Goal: Task Accomplishment & Management: Manage account settings

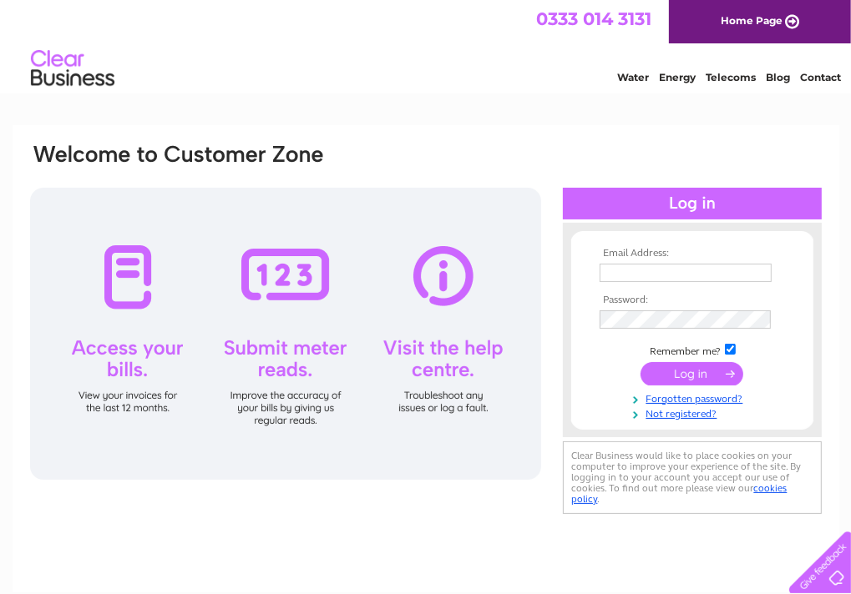
type input "barbarajschofield@hotmail.com"
click at [678, 371] on input "submit" at bounding box center [691, 373] width 103 height 23
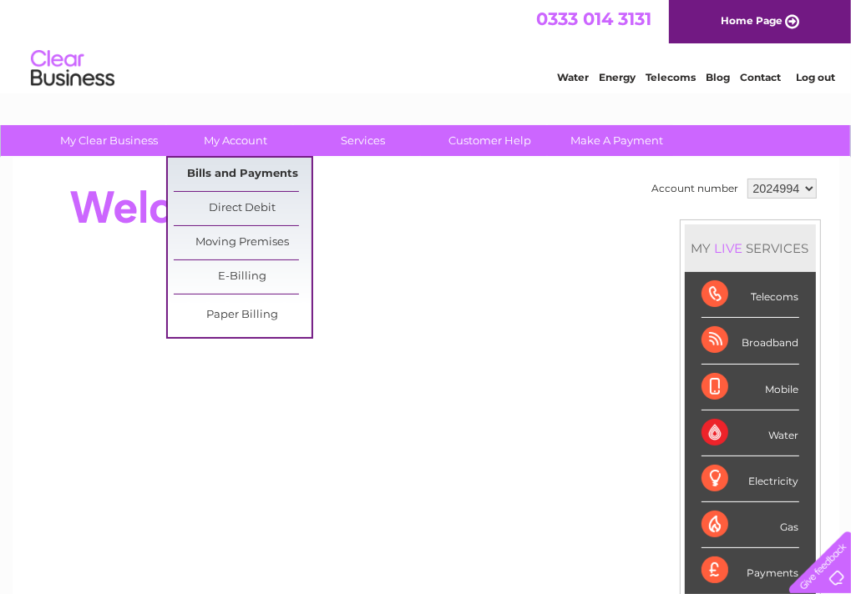
click at [224, 172] on link "Bills and Payments" at bounding box center [243, 174] width 138 height 33
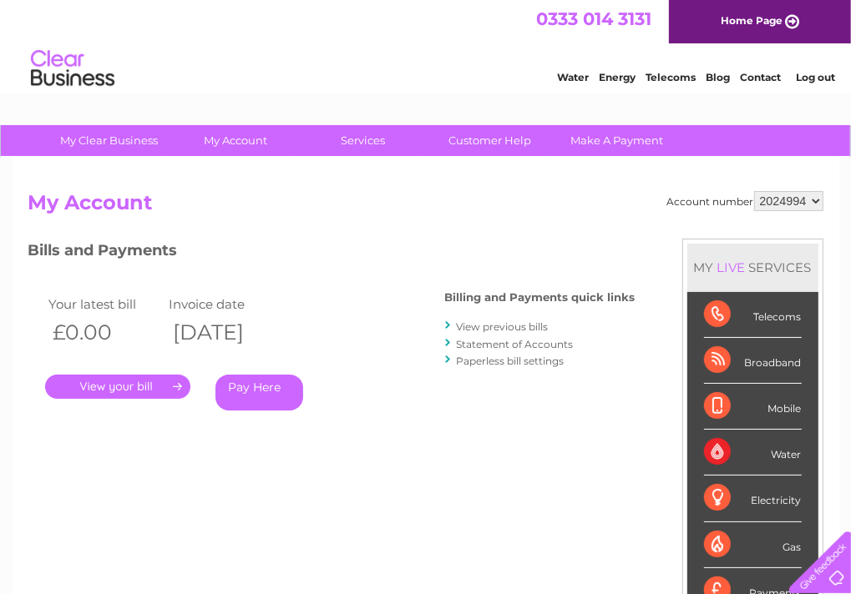
click at [477, 328] on link "View previous bills" at bounding box center [503, 327] width 92 height 13
